Goal: Obtain resource: Download file/media

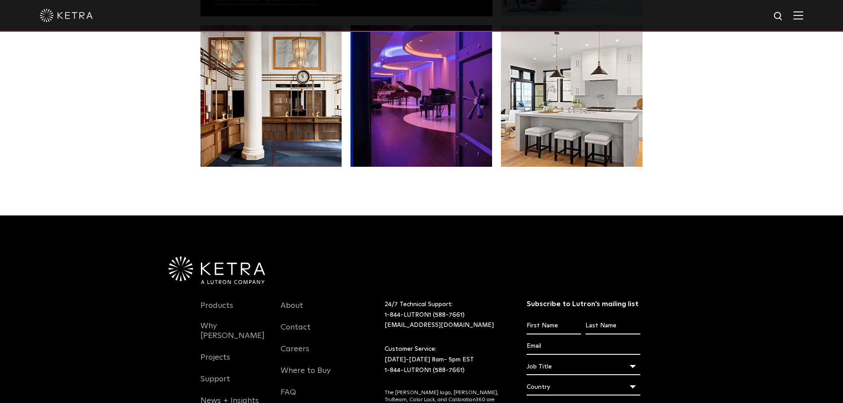
scroll to position [1862, 0]
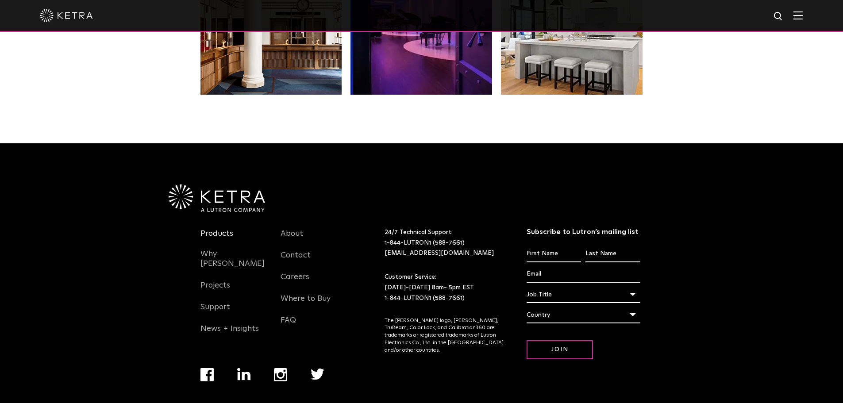
click at [222, 229] on link "Products" at bounding box center [217, 239] width 33 height 20
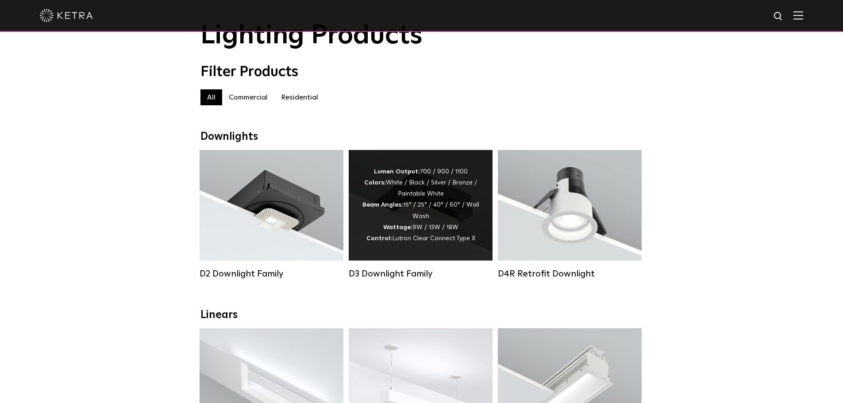
scroll to position [89, 0]
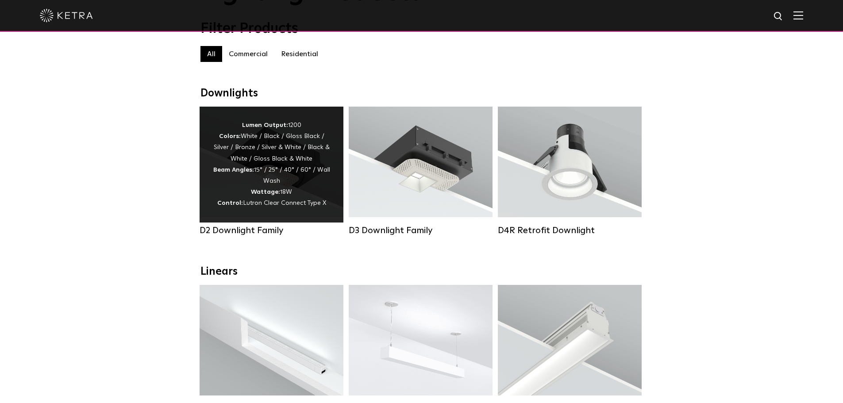
click at [247, 191] on div "Lumen Output: 1200 Colors: White / Black / Gloss Black / Silver / Bronze / Silv…" at bounding box center [271, 164] width 117 height 89
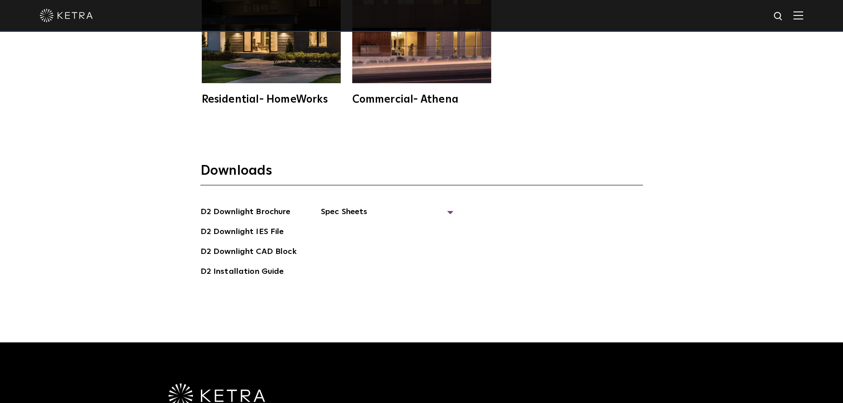
scroll to position [2524, 0]
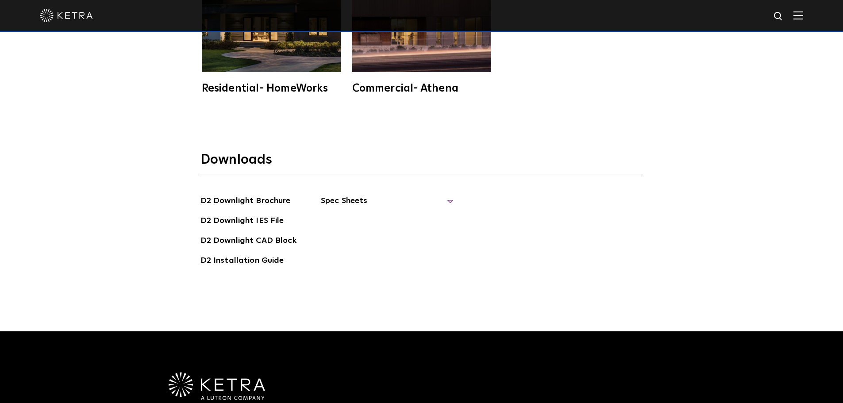
click at [344, 195] on span "Spec Sheets" at bounding box center [387, 204] width 133 height 19
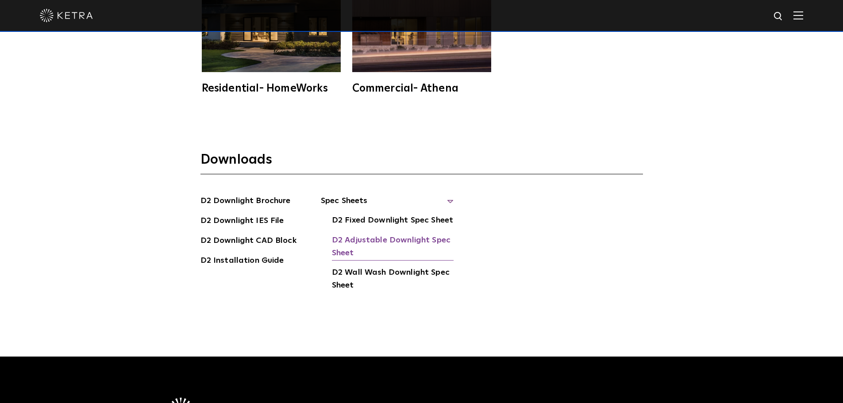
click at [362, 234] on link "D2 Adjustable Downlight Spec Sheet" at bounding box center [393, 247] width 122 height 27
click at [375, 234] on link "D2 Adjustable Downlight Spec Sheet" at bounding box center [393, 247] width 122 height 27
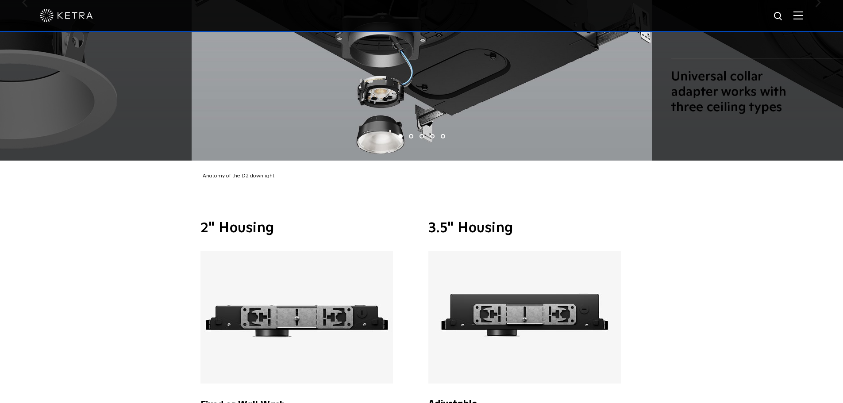
scroll to position [1948, 0]
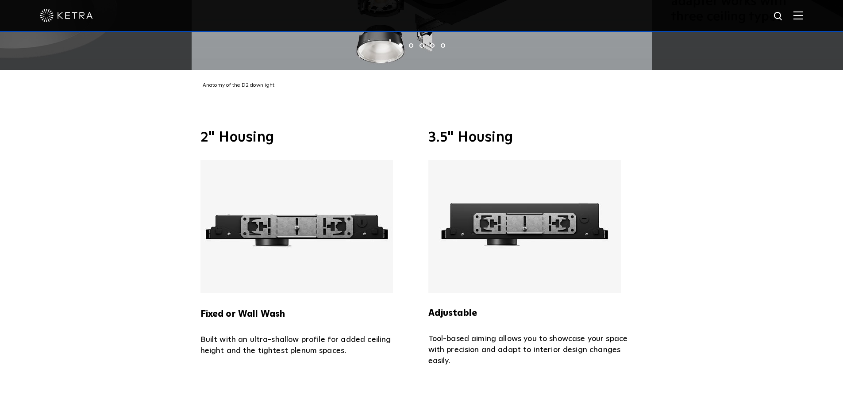
drag, startPoint x: 457, startPoint y: 296, endPoint x: 502, endPoint y: 191, distance: 114.1
click at [460, 306] on h5 "Adjustable" at bounding box center [536, 313] width 215 height 14
click at [445, 131] on h3 "3.5" Housing" at bounding box center [536, 138] width 215 height 14
drag, startPoint x: 445, startPoint y: 128, endPoint x: 452, endPoint y: 128, distance: 7.6
click at [445, 131] on h3 "3.5" Housing" at bounding box center [536, 138] width 215 height 14
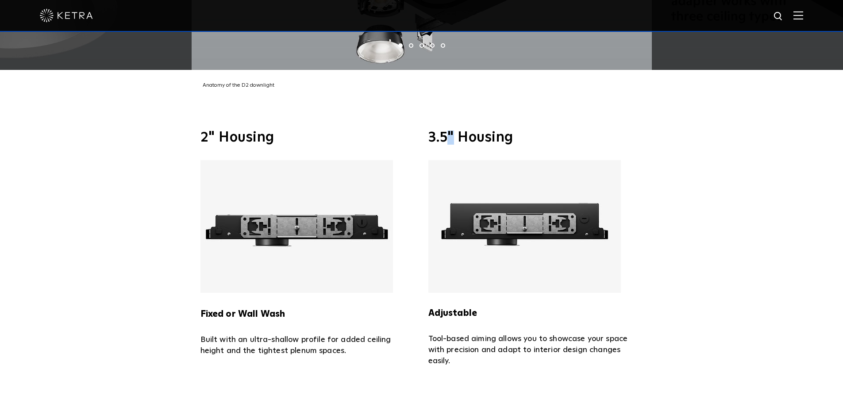
click at [298, 166] on img at bounding box center [297, 226] width 193 height 133
click at [435, 142] on div "3.5" Housing Adjustable Tool-based aiming allows you to showcase your space wit…" at bounding box center [536, 249] width 215 height 236
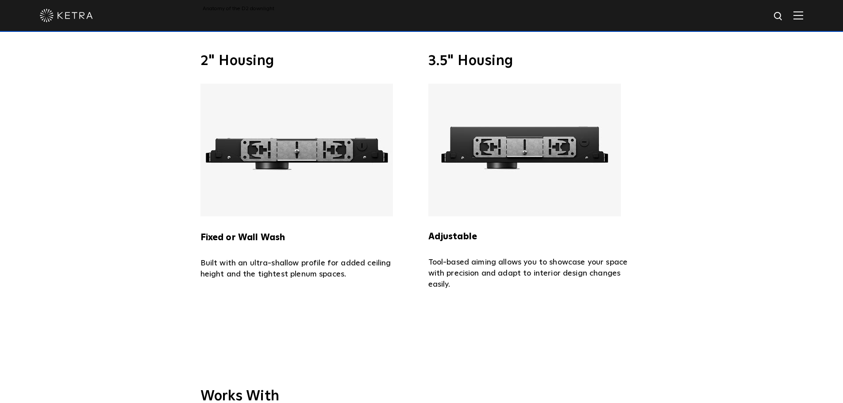
scroll to position [1992, 0]
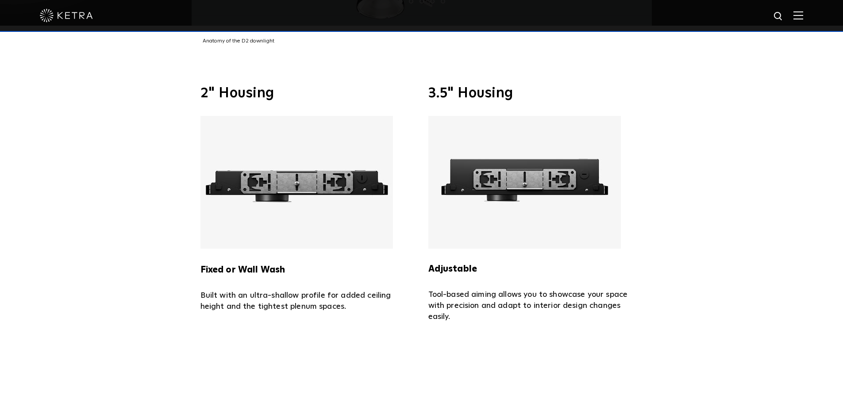
click at [474, 116] on img at bounding box center [525, 182] width 193 height 133
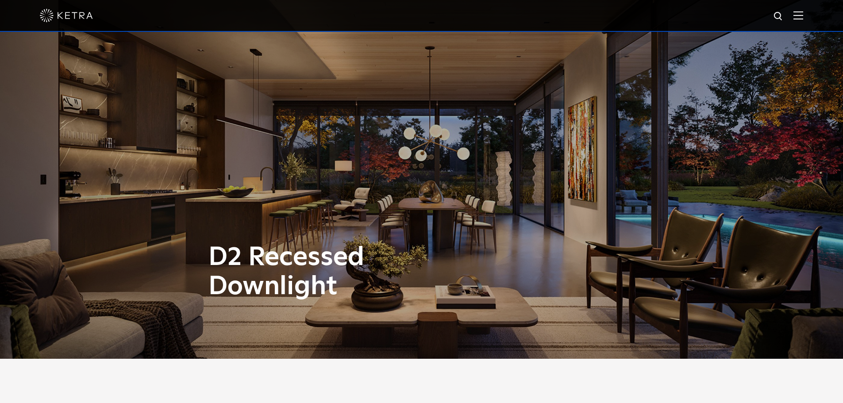
scroll to position [0, 0]
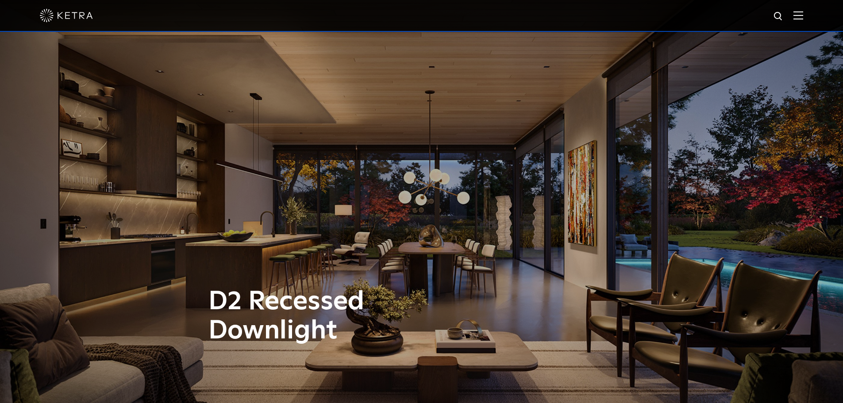
click at [804, 16] on img at bounding box center [799, 15] width 10 height 8
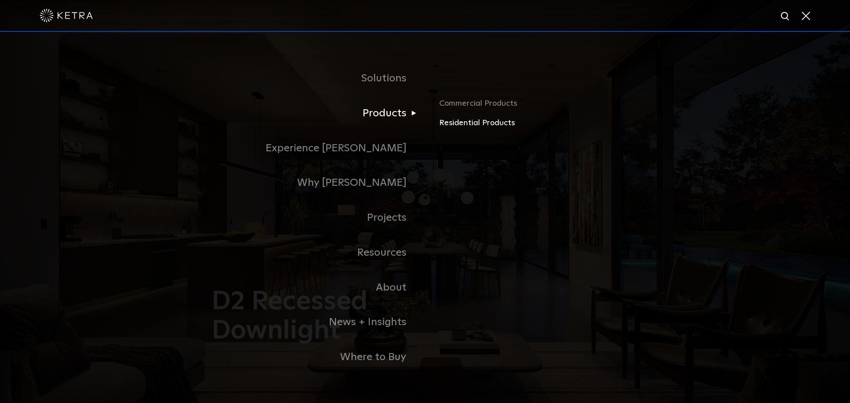
click at [473, 127] on link "Residential Products" at bounding box center [542, 123] width 207 height 13
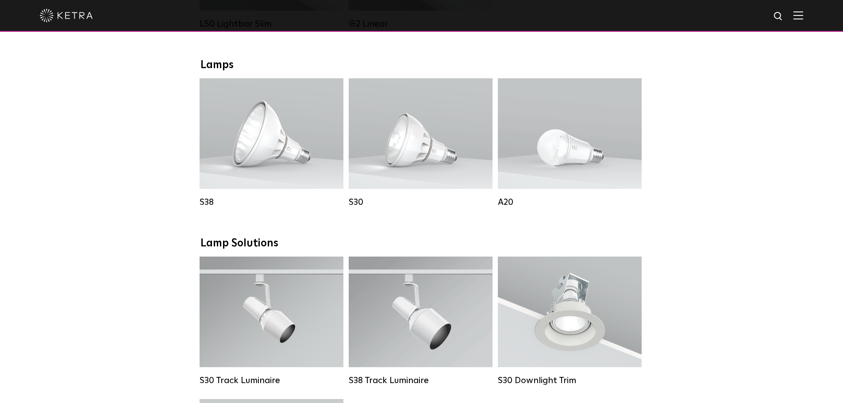
scroll to position [443, 0]
